Goal: Information Seeking & Learning: Learn about a topic

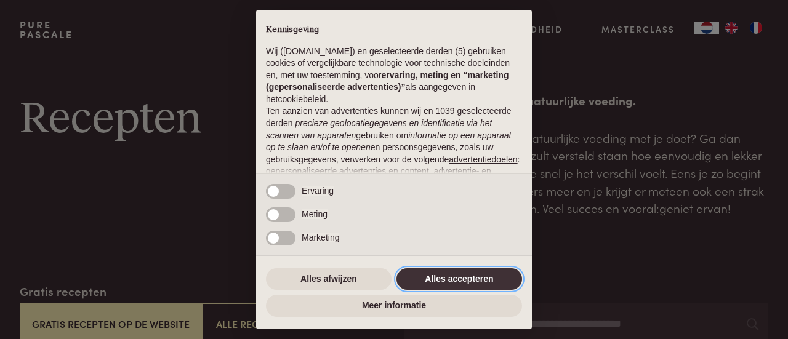
click at [468, 278] on button "Alles accepteren" at bounding box center [460, 279] width 126 height 22
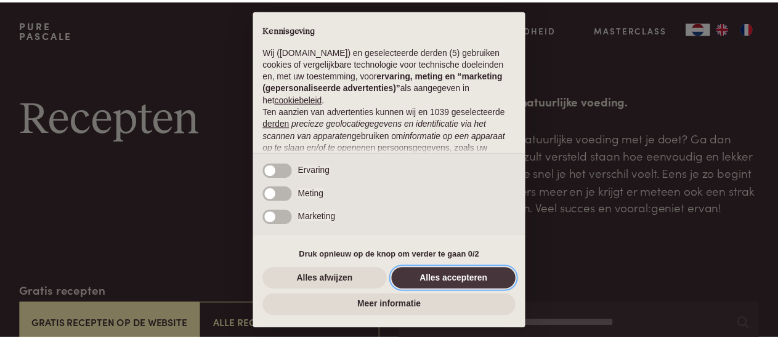
scroll to position [155, 0]
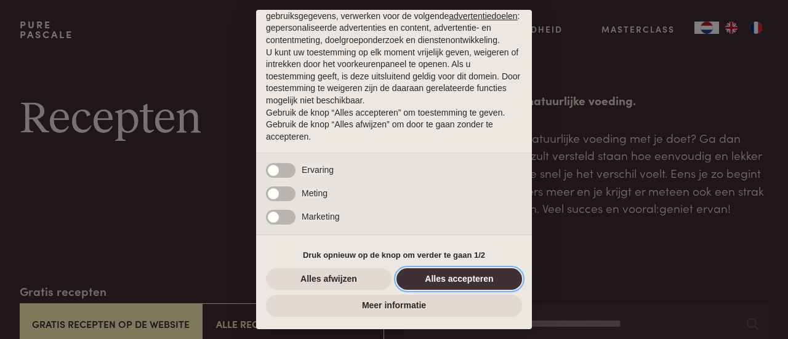
click at [464, 278] on button "Alles accepteren" at bounding box center [460, 279] width 126 height 22
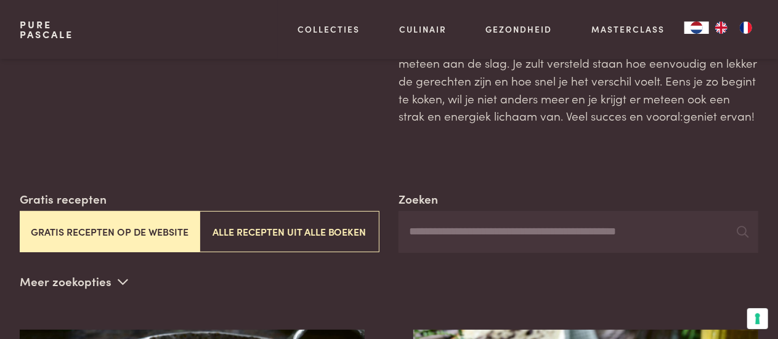
scroll to position [96, 0]
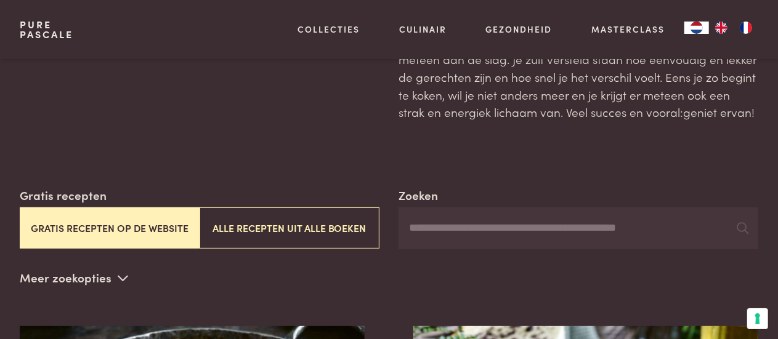
click at [70, 239] on button "Gratis recepten op de website" at bounding box center [110, 228] width 180 height 41
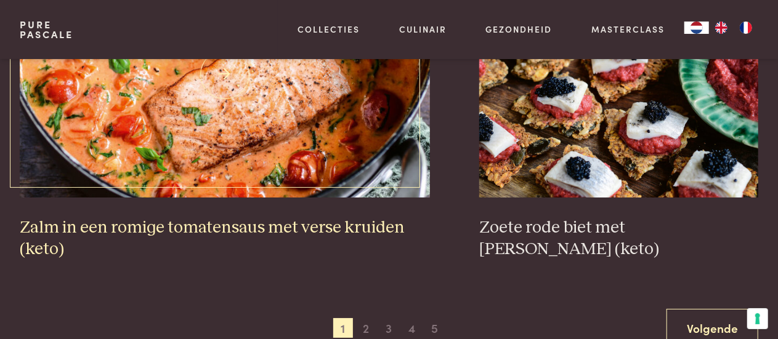
scroll to position [2177, 0]
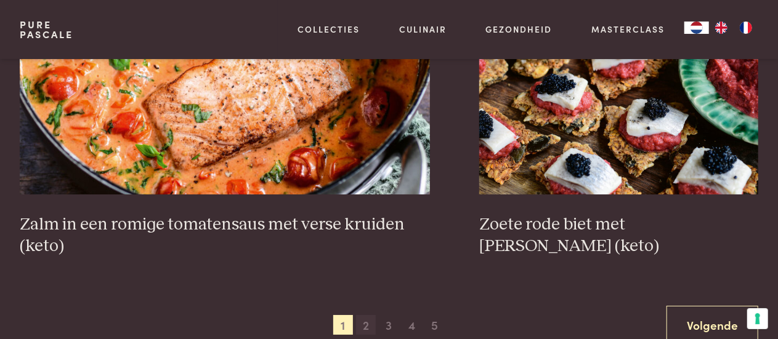
click at [369, 322] on span "2" at bounding box center [366, 325] width 20 height 20
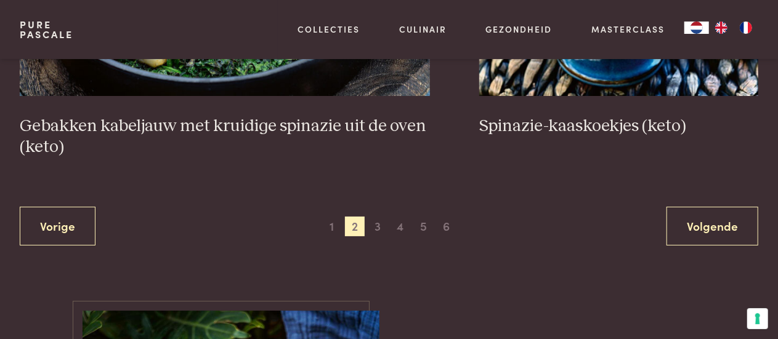
scroll to position [2298, 0]
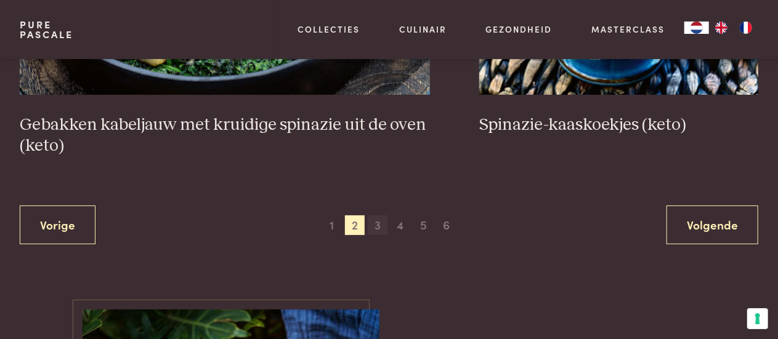
click at [376, 220] on span "3" at bounding box center [378, 226] width 20 height 20
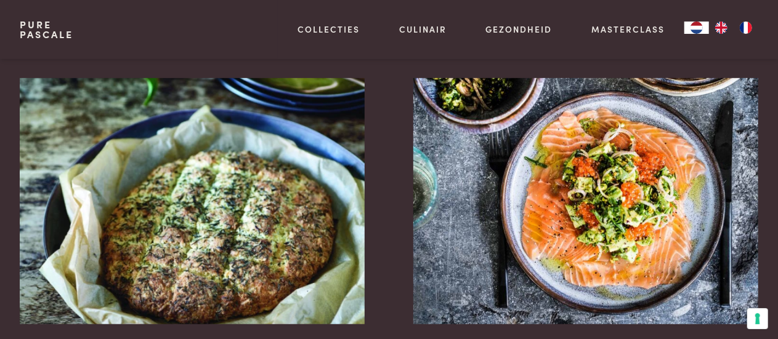
scroll to position [345, 0]
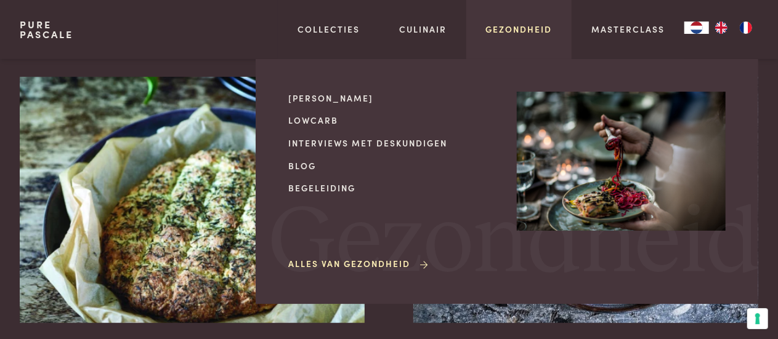
click at [526, 29] on link "Gezondheid" at bounding box center [519, 29] width 67 height 13
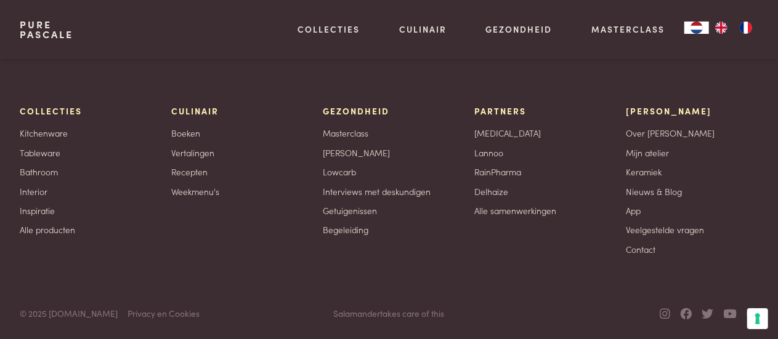
scroll to position [2917, 0]
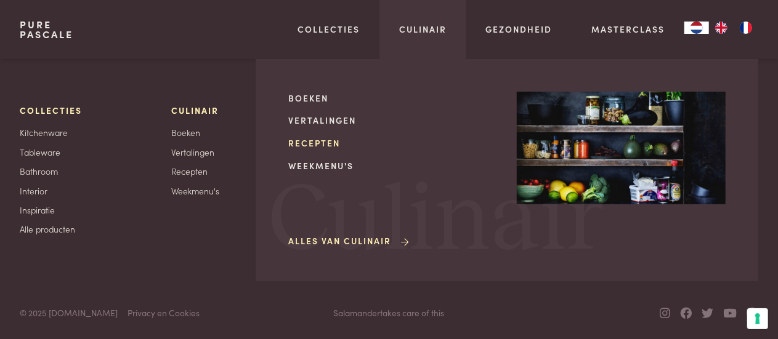
click at [325, 139] on link "Recepten" at bounding box center [392, 143] width 209 height 13
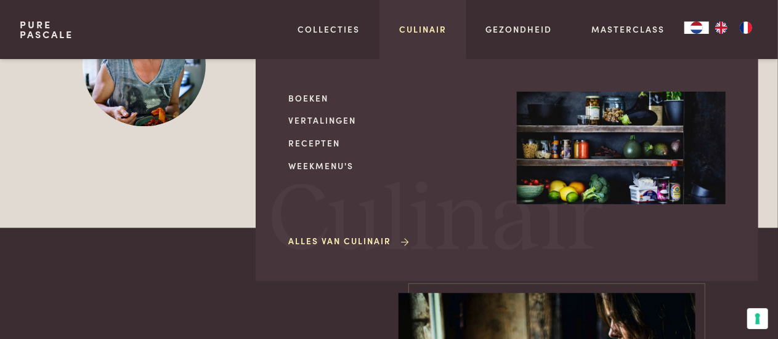
scroll to position [3761, 0]
